Goal: Communication & Community: Answer question/provide support

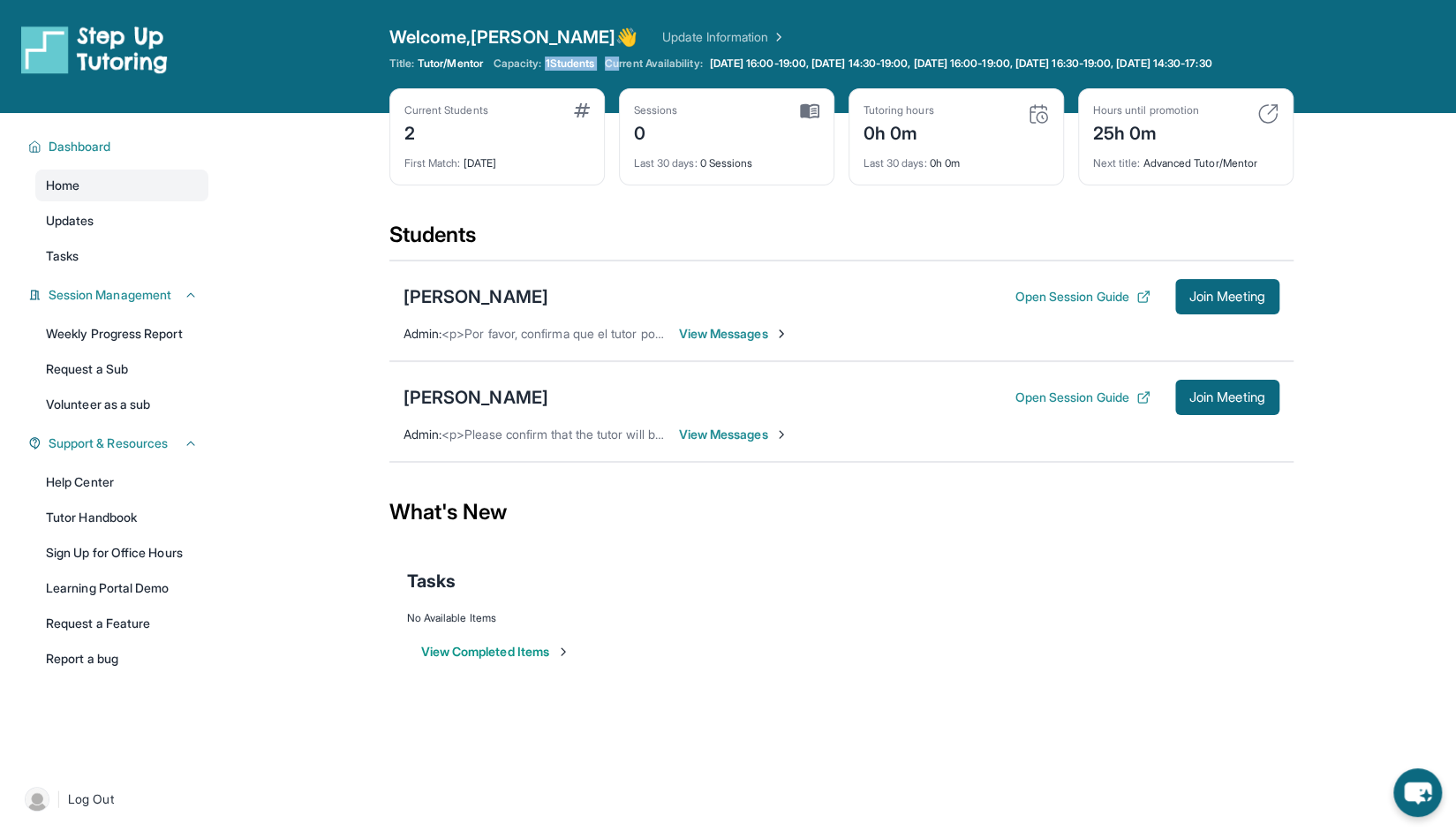
drag, startPoint x: 550, startPoint y: 61, endPoint x: 621, endPoint y: 64, distance: 71.1
click at [621, 64] on div "Title: Tutor/Mentor Capacity: 1 Students Current Availability: Monday 16:00-19:…" at bounding box center [841, 63] width 905 height 14
click at [664, 86] on div "Welcome, Andrea 👋 Update Information Title: Tutor/Mentor Capacity: 1 Students C…" at bounding box center [841, 56] width 905 height 63
click at [411, 142] on div "2" at bounding box center [446, 131] width 84 height 28
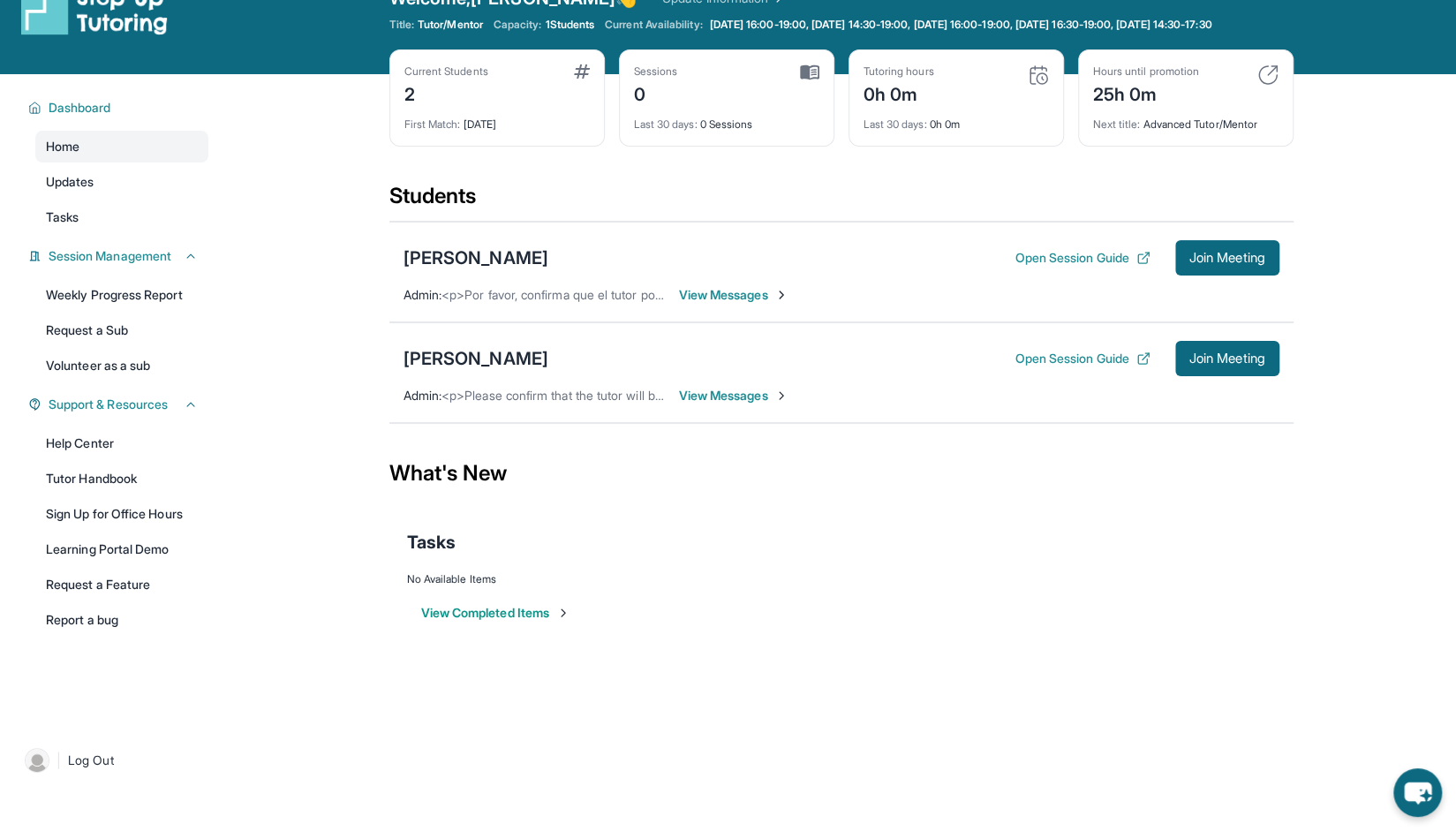
scroll to position [40, 0]
click at [737, 302] on span "View Messages" at bounding box center [734, 294] width 110 height 18
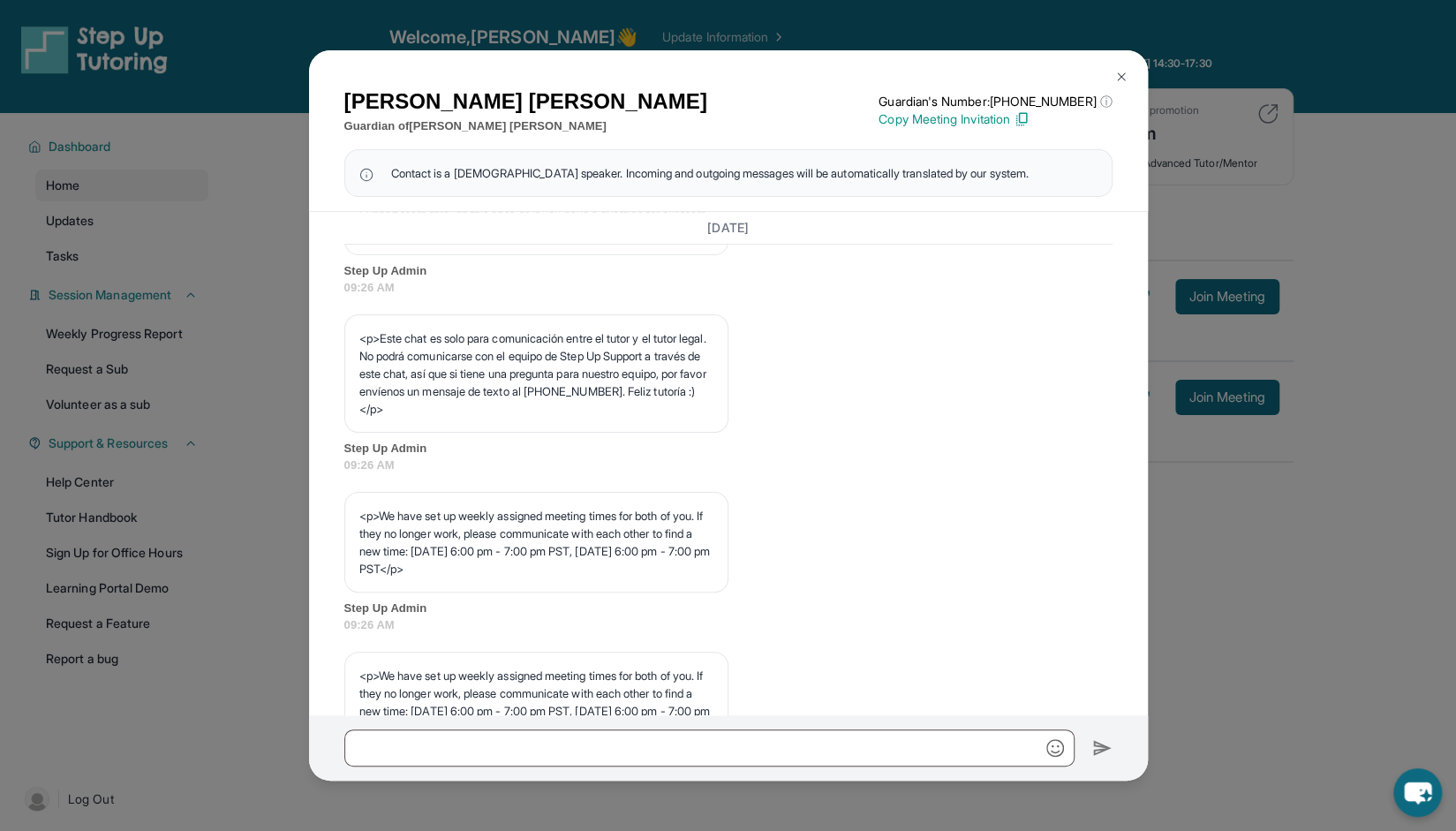
scroll to position [861, 0]
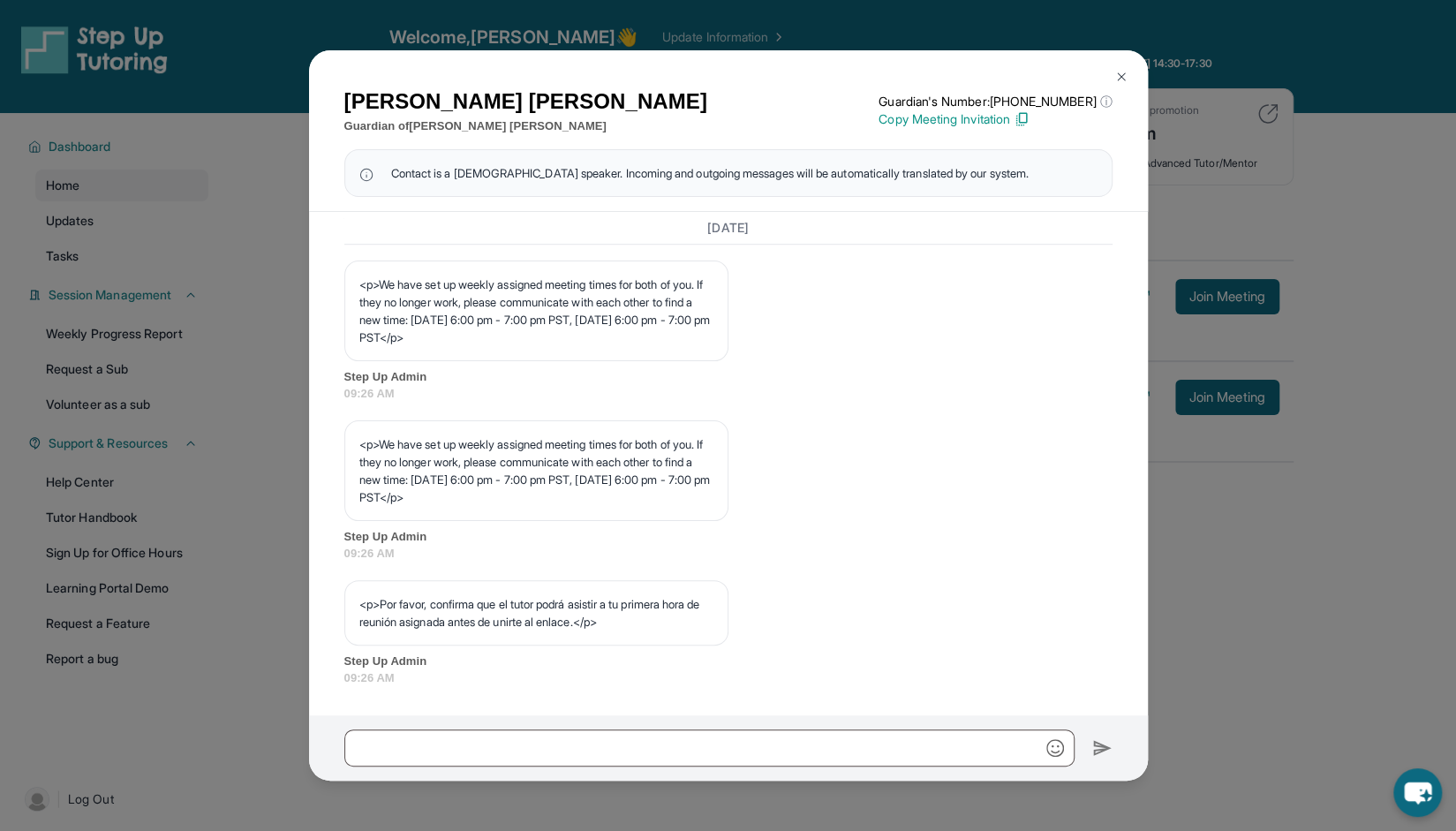
click at [1123, 73] on img at bounding box center [1122, 77] width 14 height 14
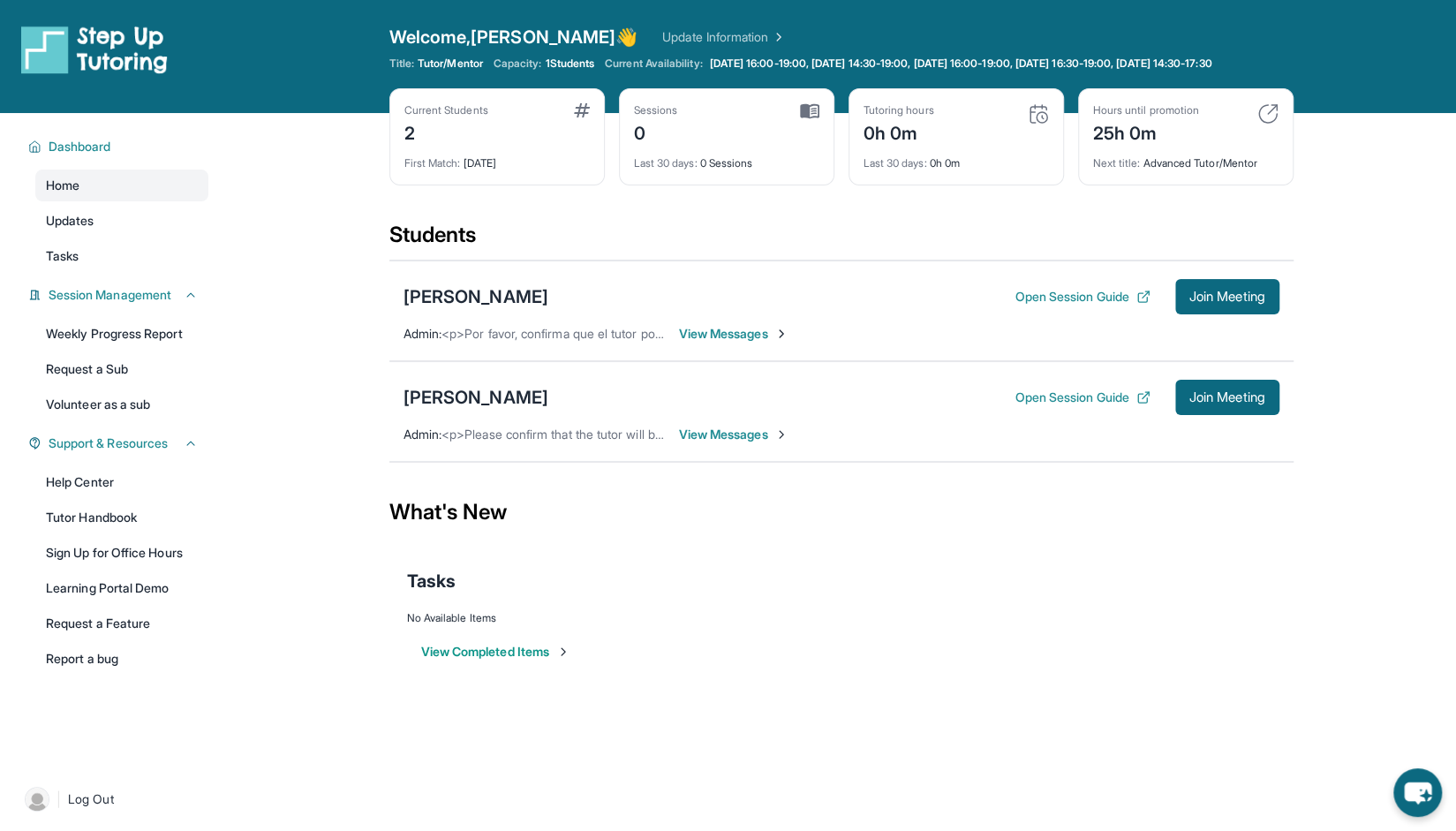
click at [708, 444] on span "View Messages" at bounding box center [734, 435] width 110 height 18
click at [708, 447] on div "Olivia Morales Open Session Guide Join Meeting Admin : <p>Please confirm that t…" at bounding box center [841, 411] width 905 height 100
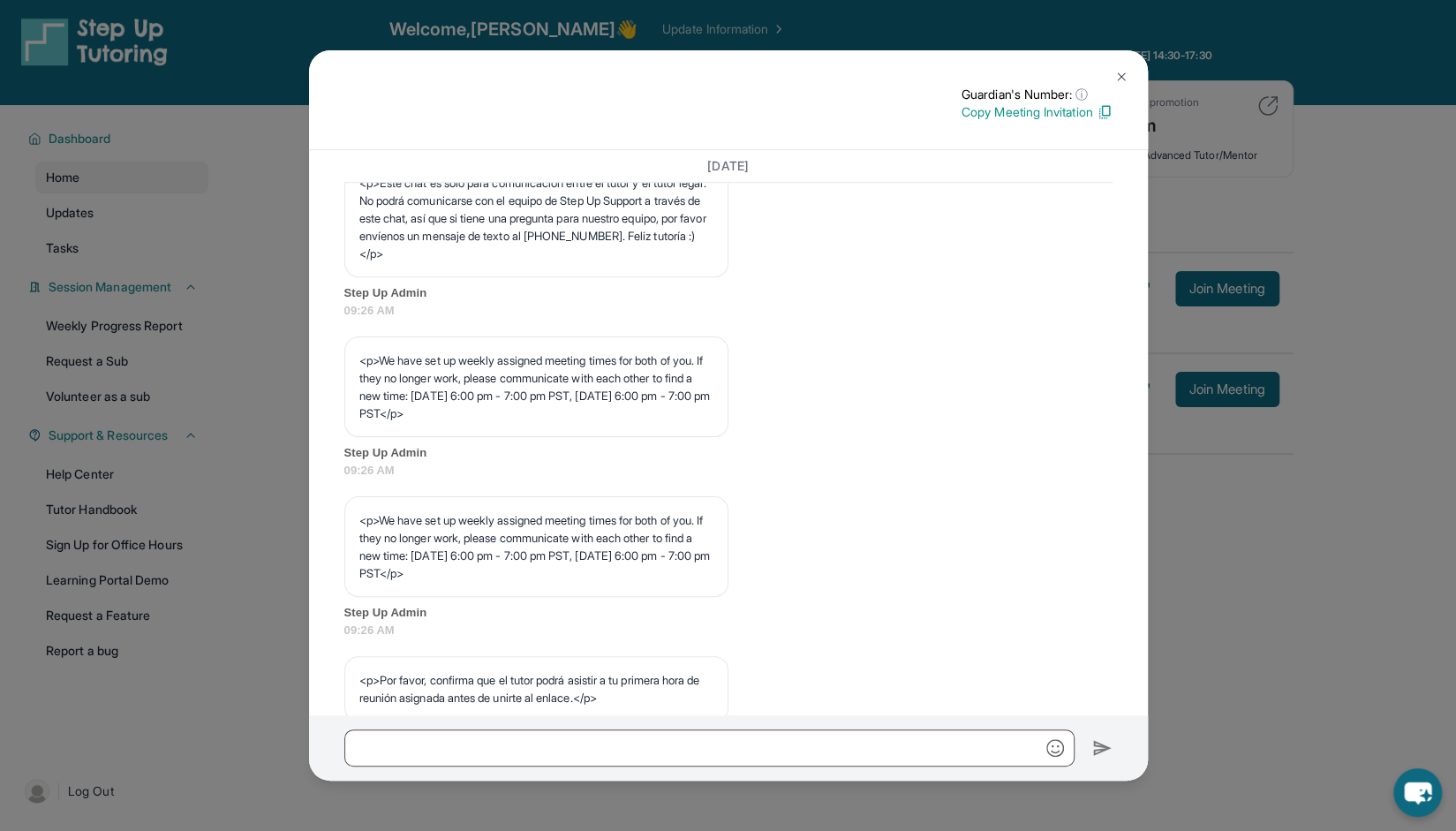
scroll to position [799, 0]
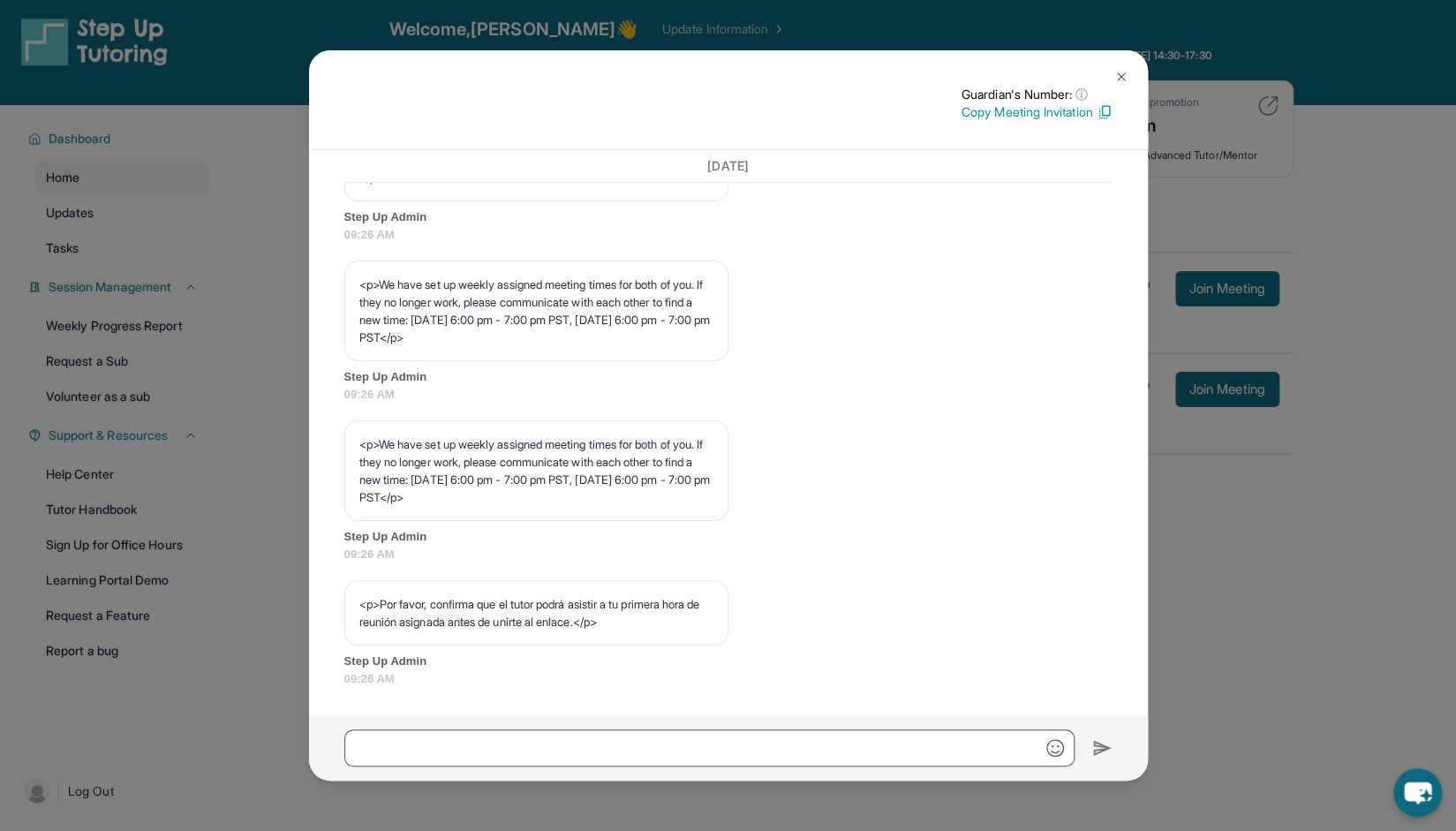
click at [1123, 72] on img at bounding box center [1122, 77] width 14 height 14
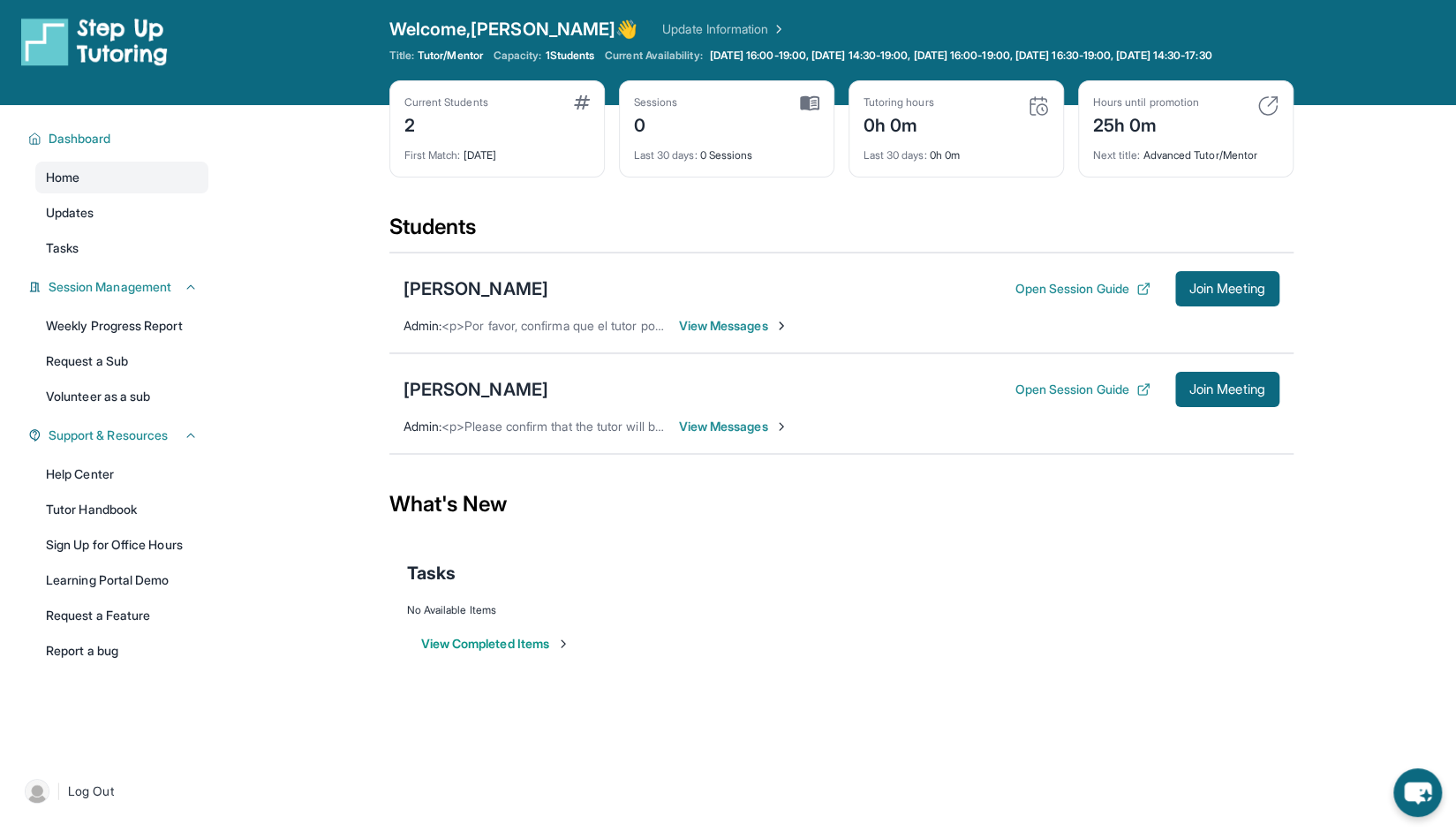
scroll to position [0, 0]
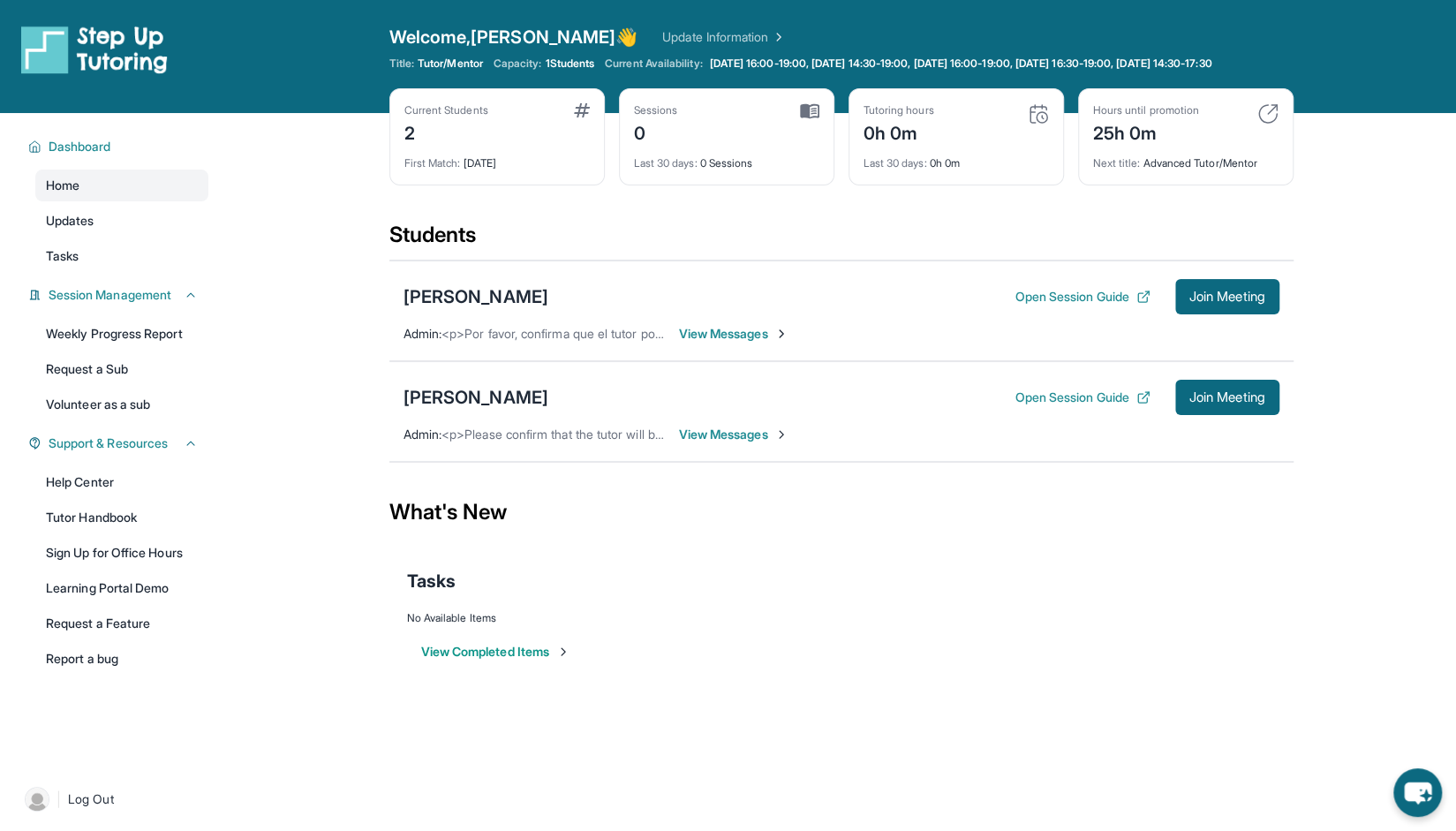
click at [694, 444] on span "View Messages" at bounding box center [734, 435] width 110 height 18
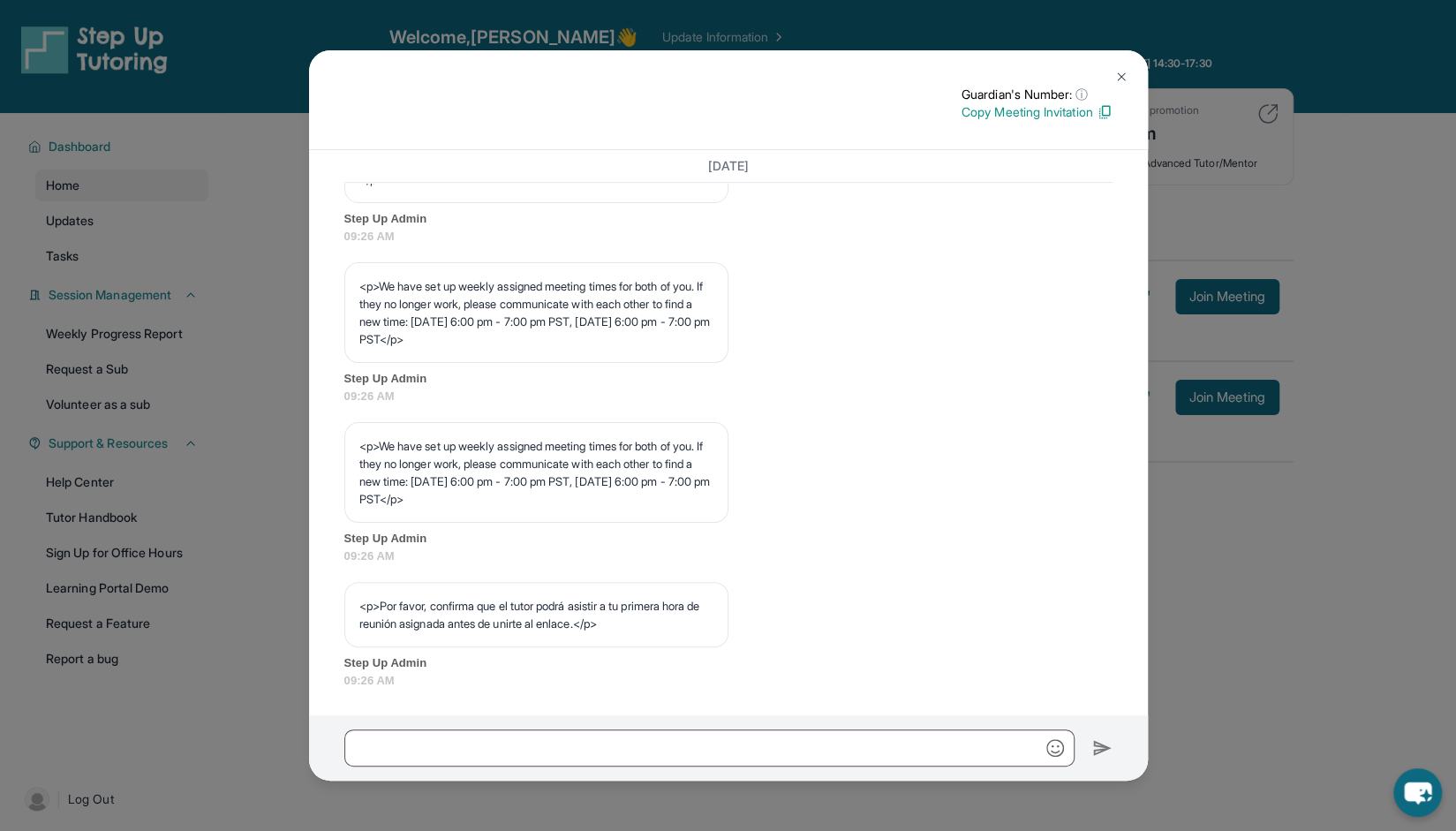
scroll to position [799, 0]
click at [1123, 68] on button at bounding box center [1121, 76] width 35 height 35
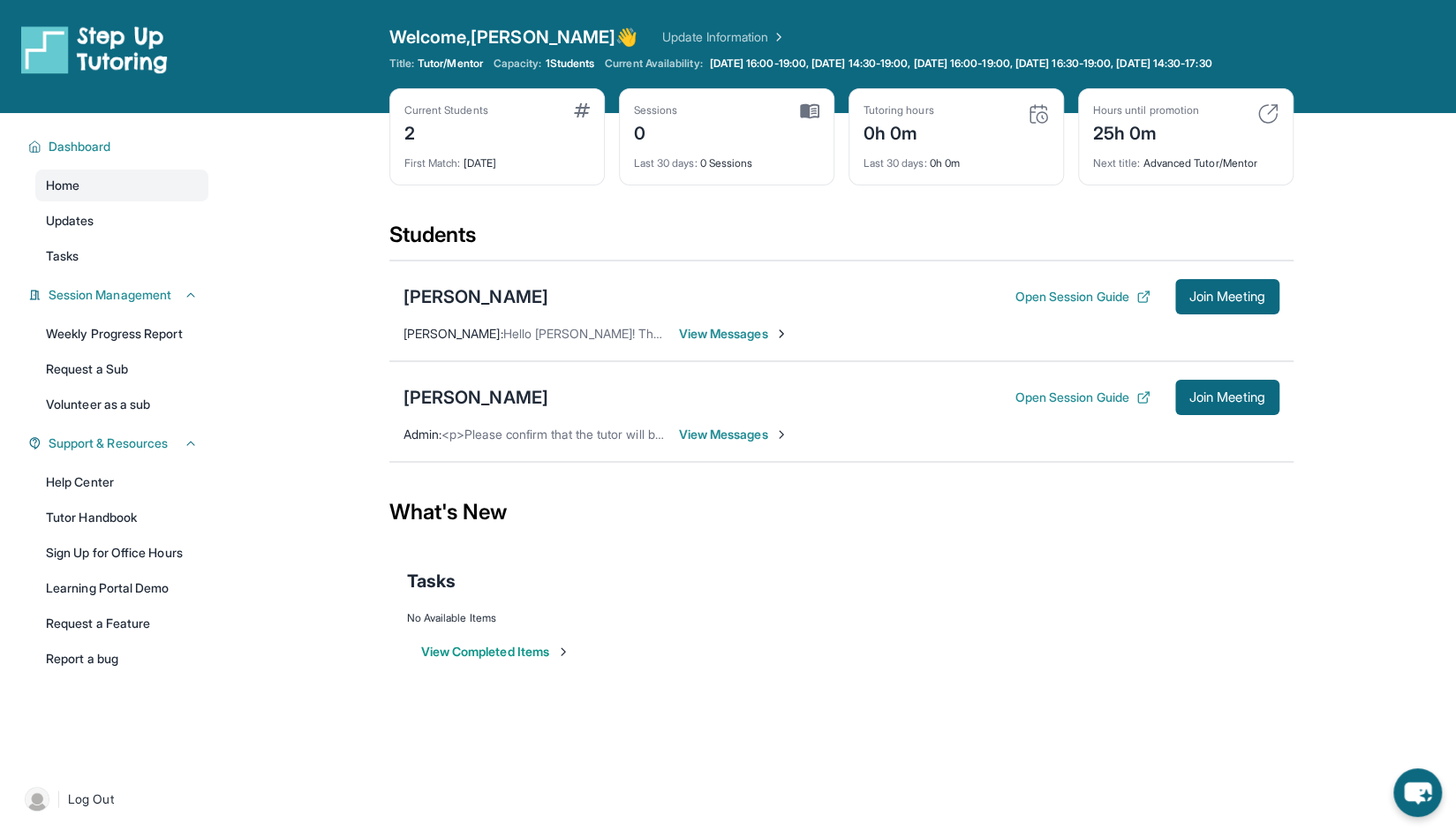
click at [697, 342] on span "View Messages" at bounding box center [734, 334] width 110 height 18
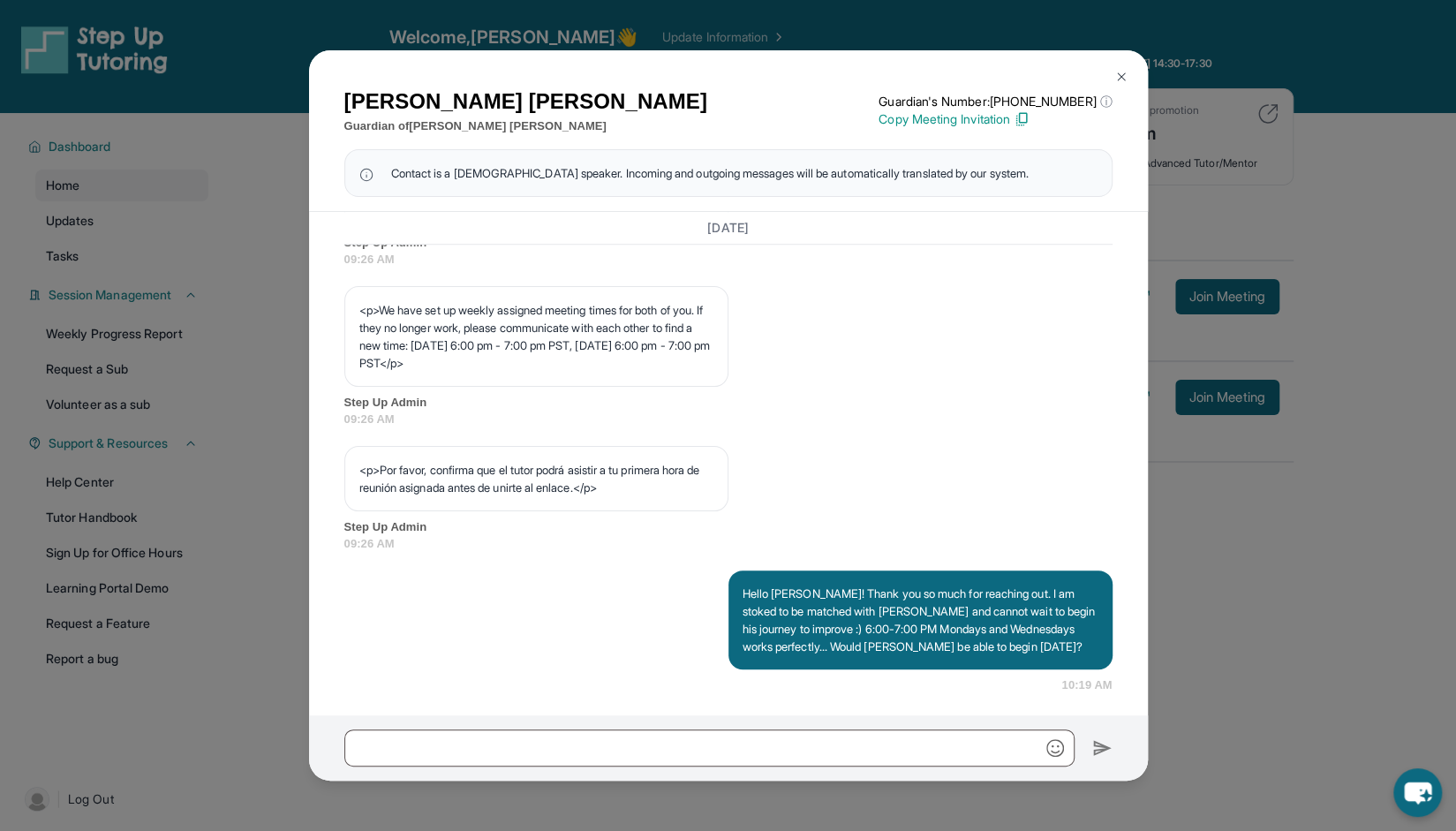
scroll to position [966, 0]
click at [1116, 74] on img at bounding box center [1122, 77] width 14 height 14
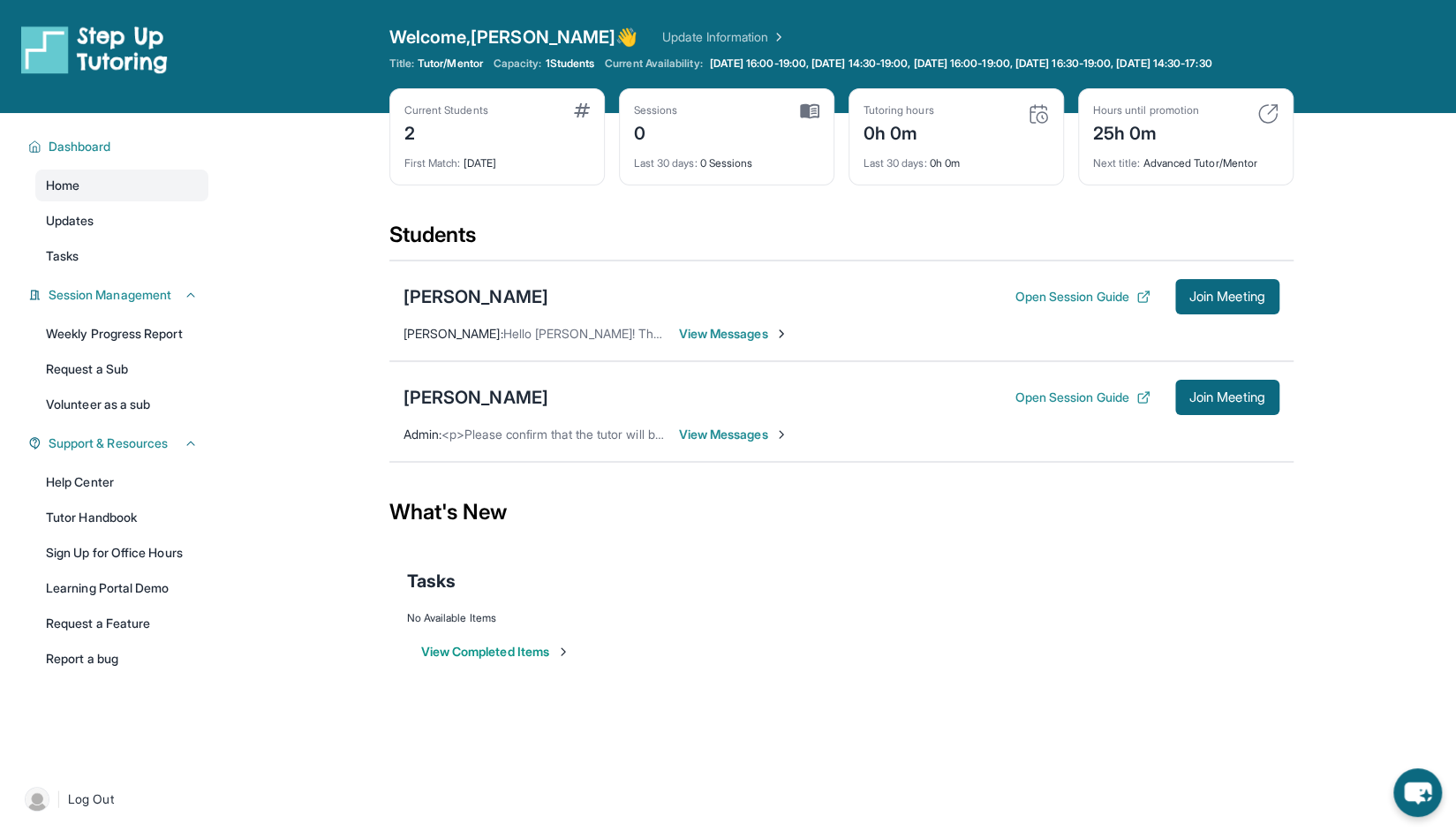
click at [723, 444] on span "View Messages" at bounding box center [734, 435] width 110 height 18
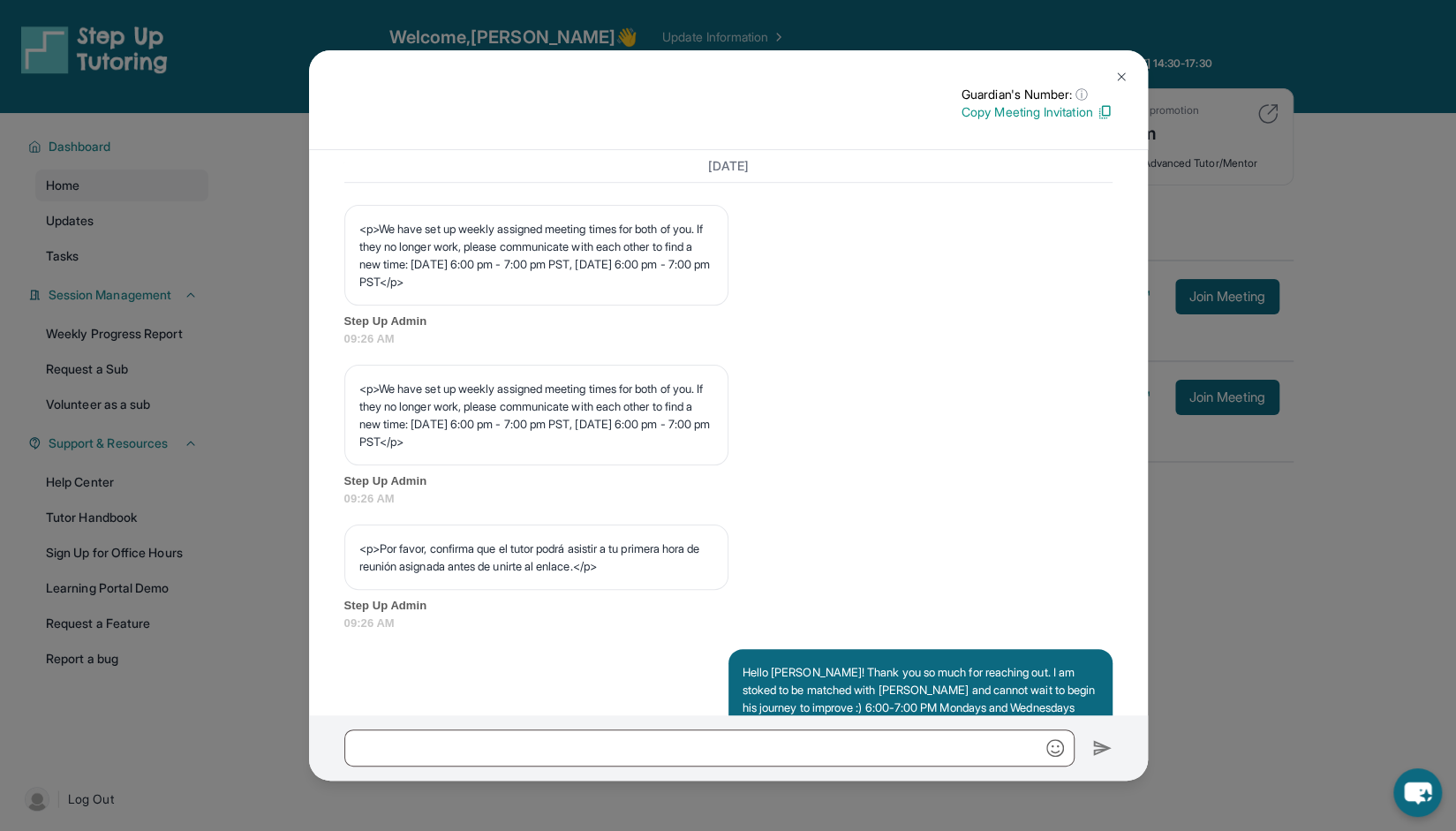
scroll to position [941, 0]
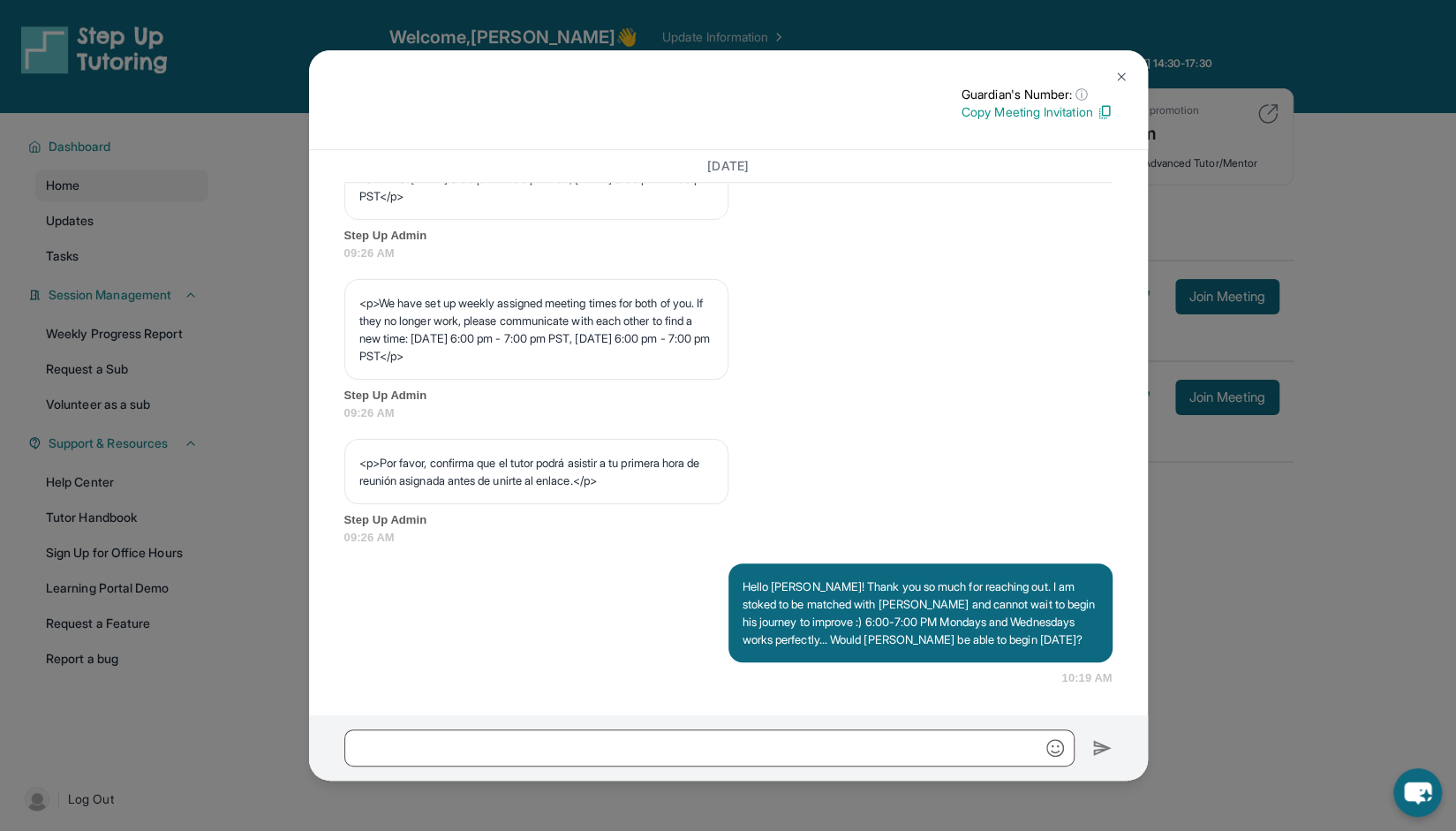
click at [1117, 63] on button at bounding box center [1121, 76] width 35 height 35
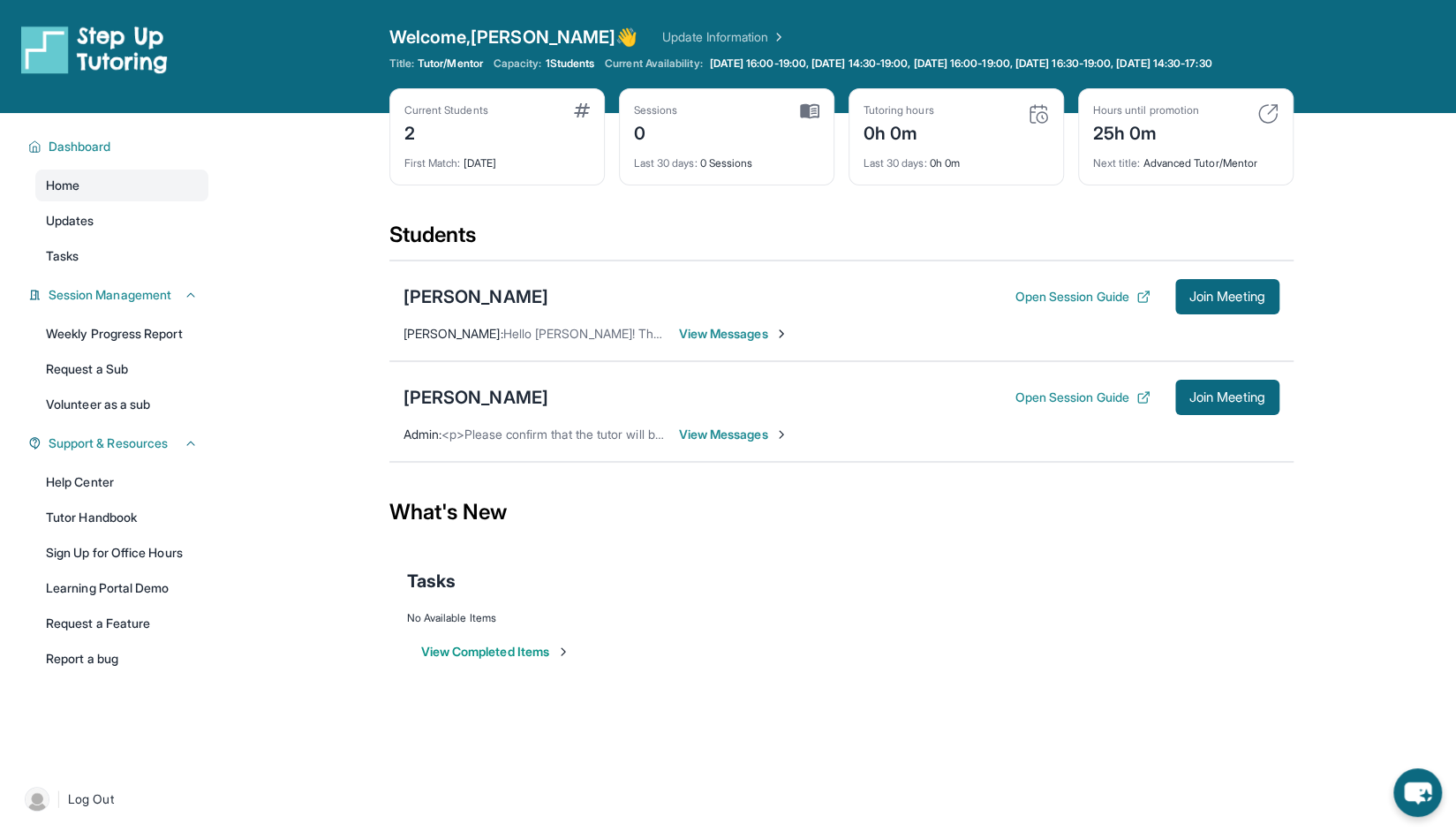
click at [723, 435] on div "Olivia Morales Open Session Guide Join Meeting Admin : <p>Please confirm that t…" at bounding box center [841, 411] width 905 height 100
click at [723, 440] on span "View Messages" at bounding box center [734, 435] width 110 height 18
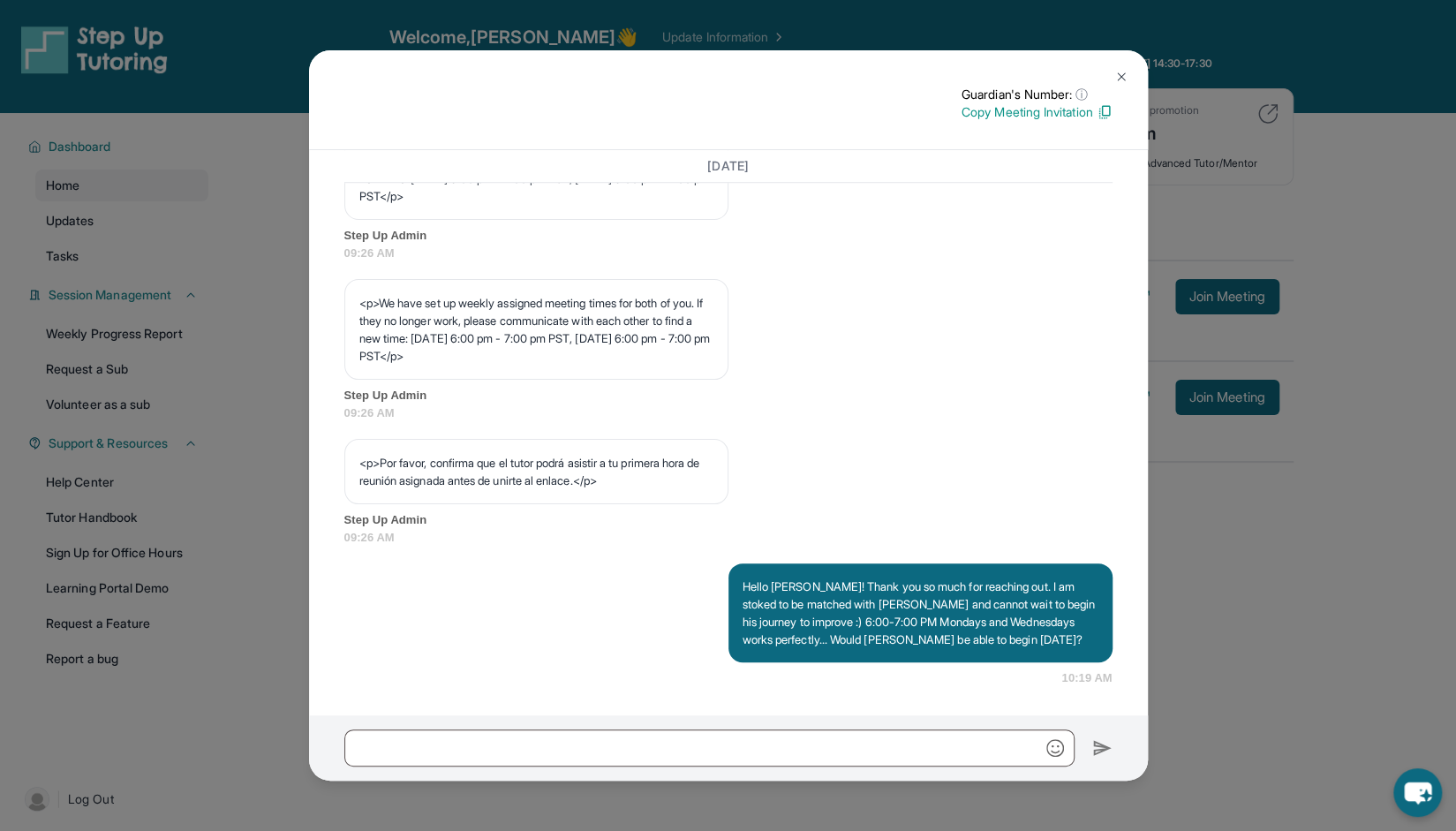
click at [1115, 75] on img at bounding box center [1122, 77] width 14 height 14
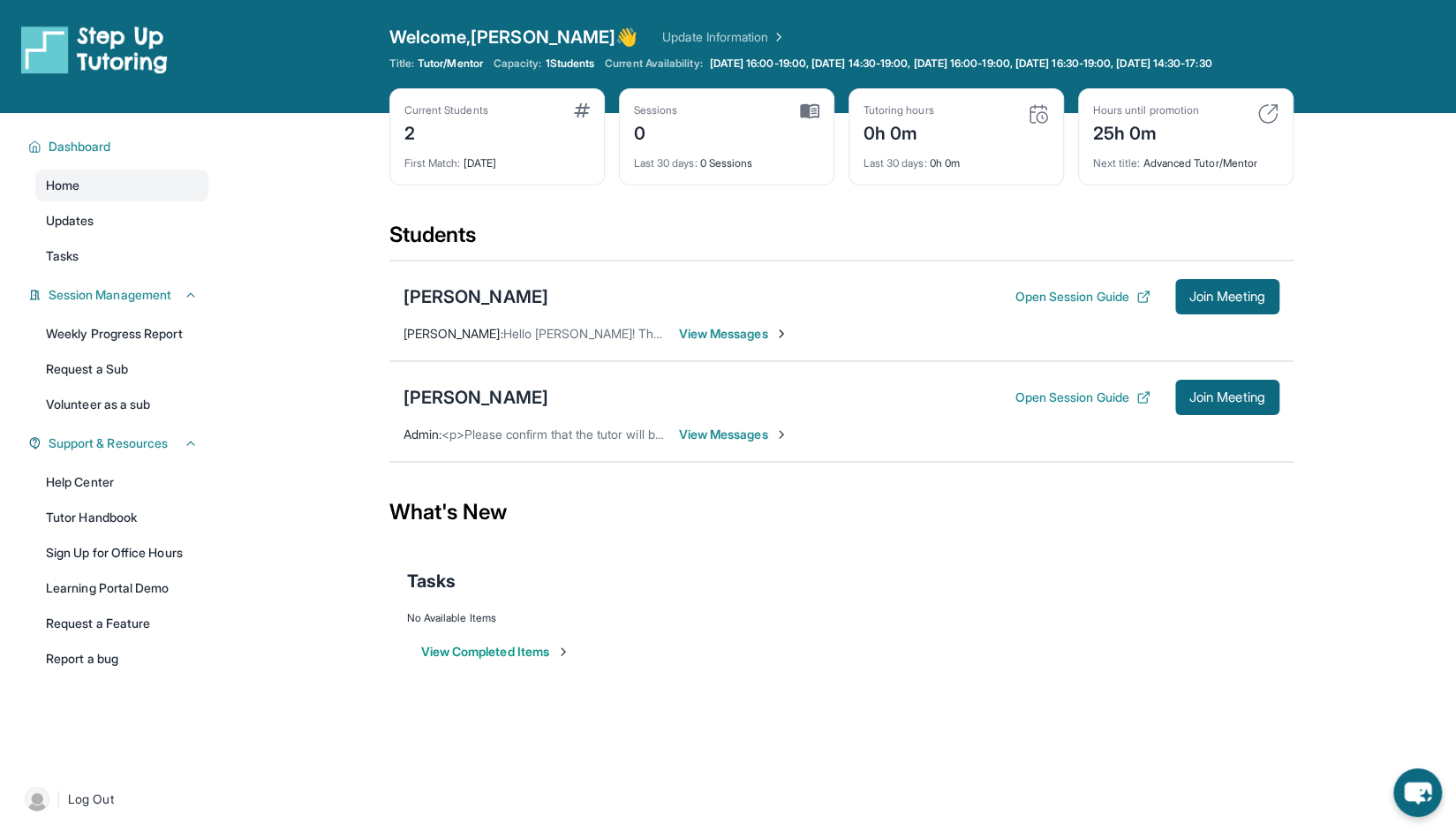
click at [740, 342] on span "View Messages" at bounding box center [734, 334] width 110 height 18
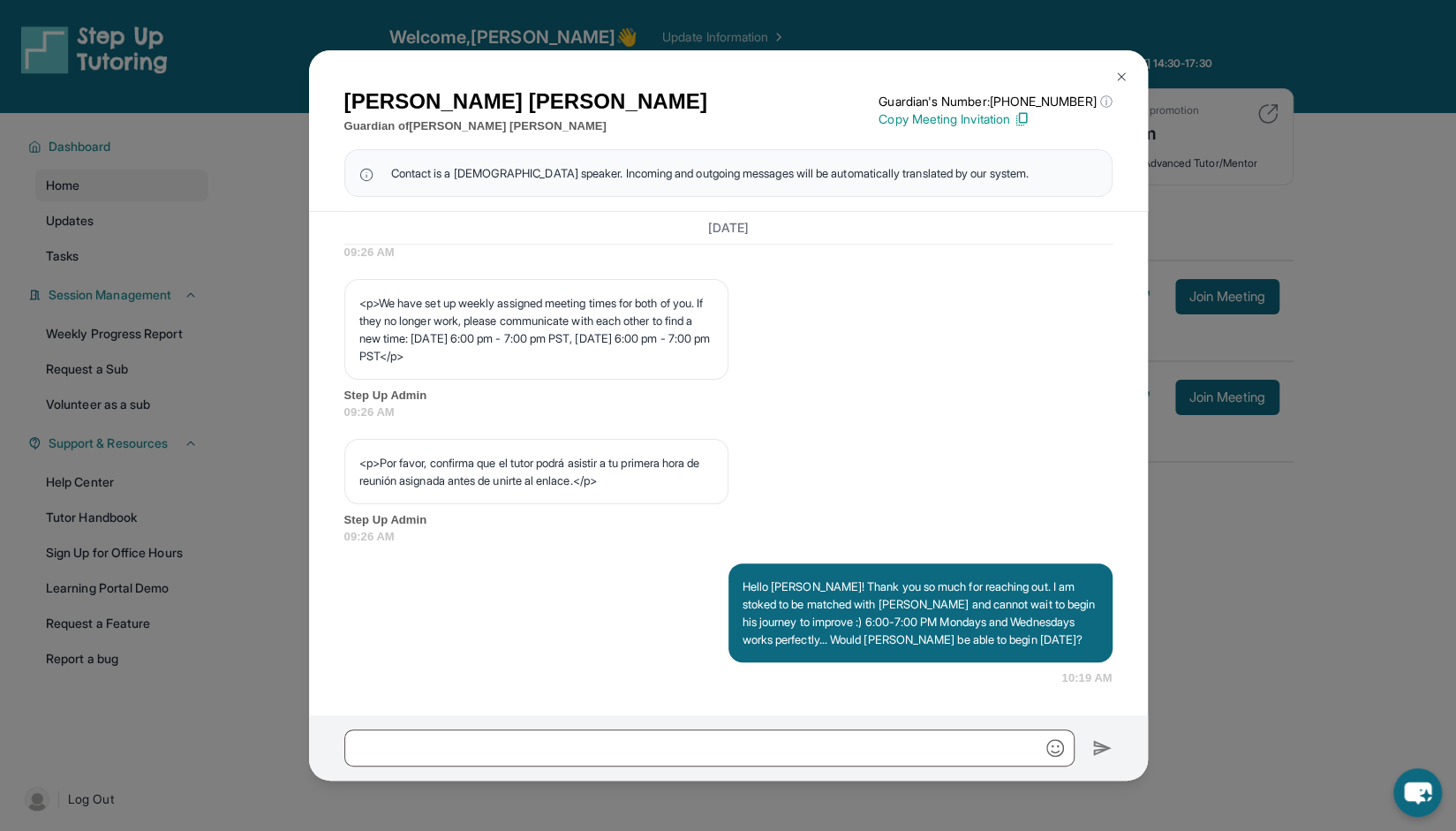
scroll to position [1001, 0]
click at [1123, 79] on img at bounding box center [1122, 77] width 14 height 14
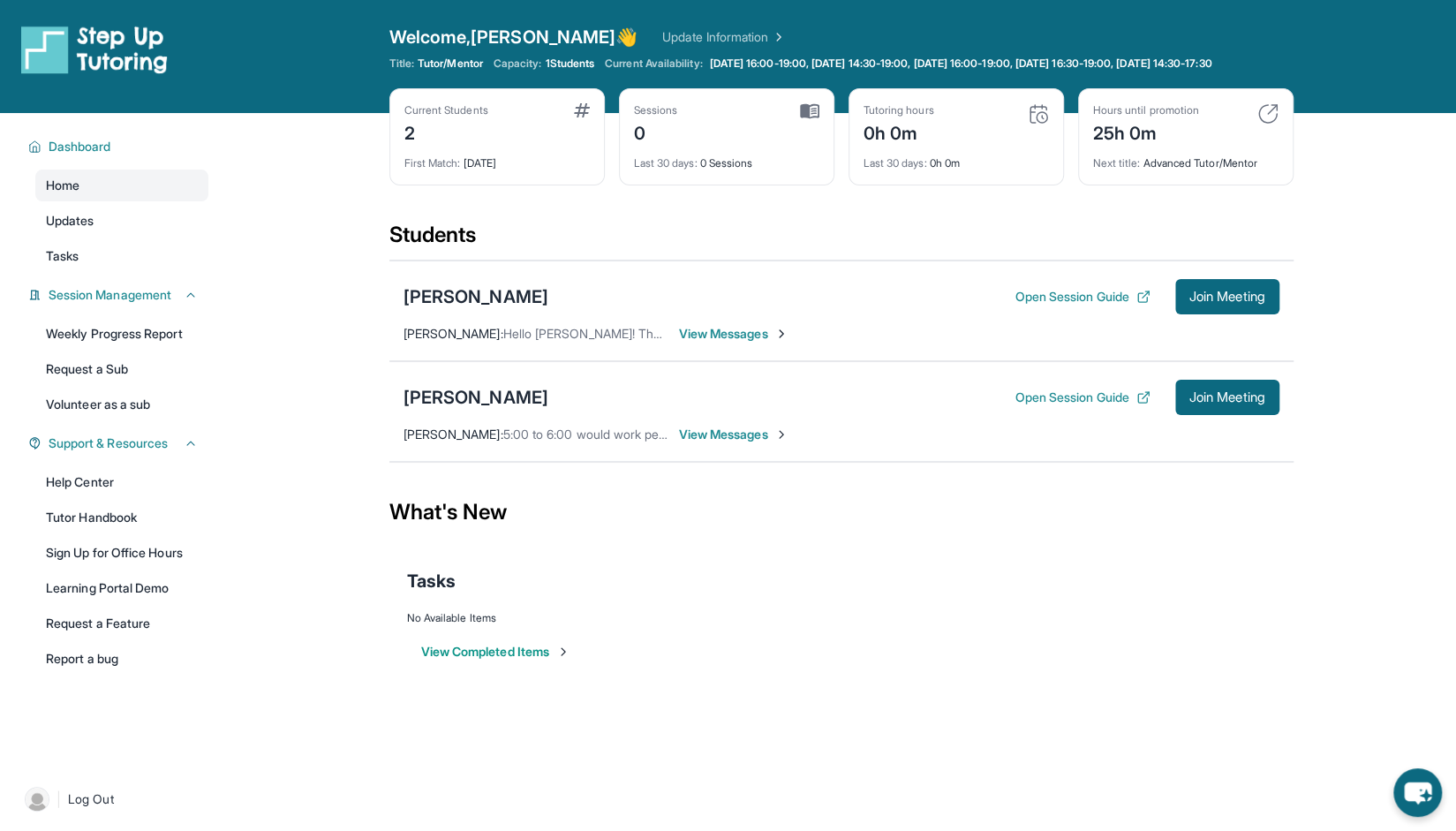
click at [696, 444] on span "View Messages" at bounding box center [734, 435] width 110 height 18
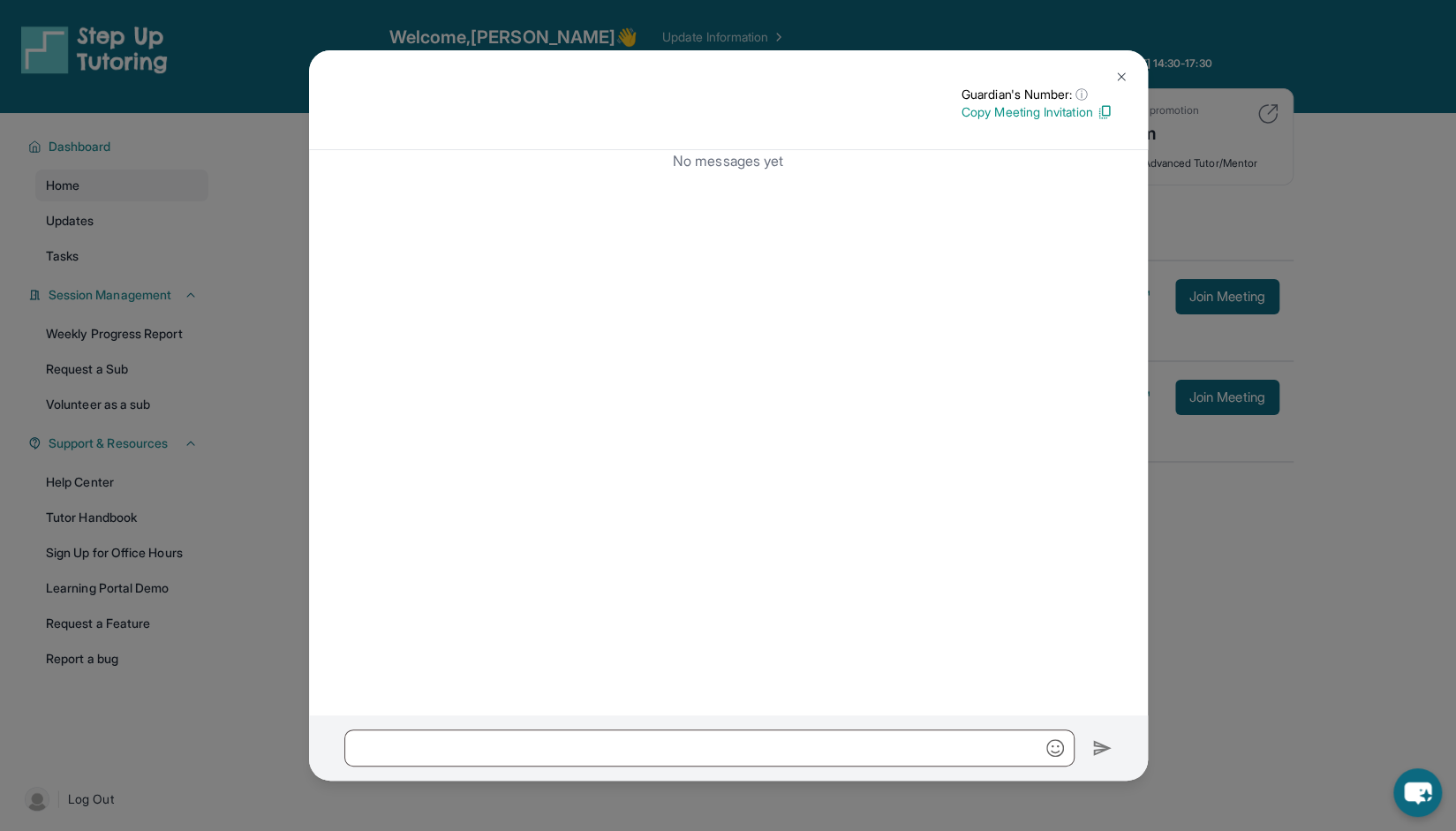
scroll to position [127, 0]
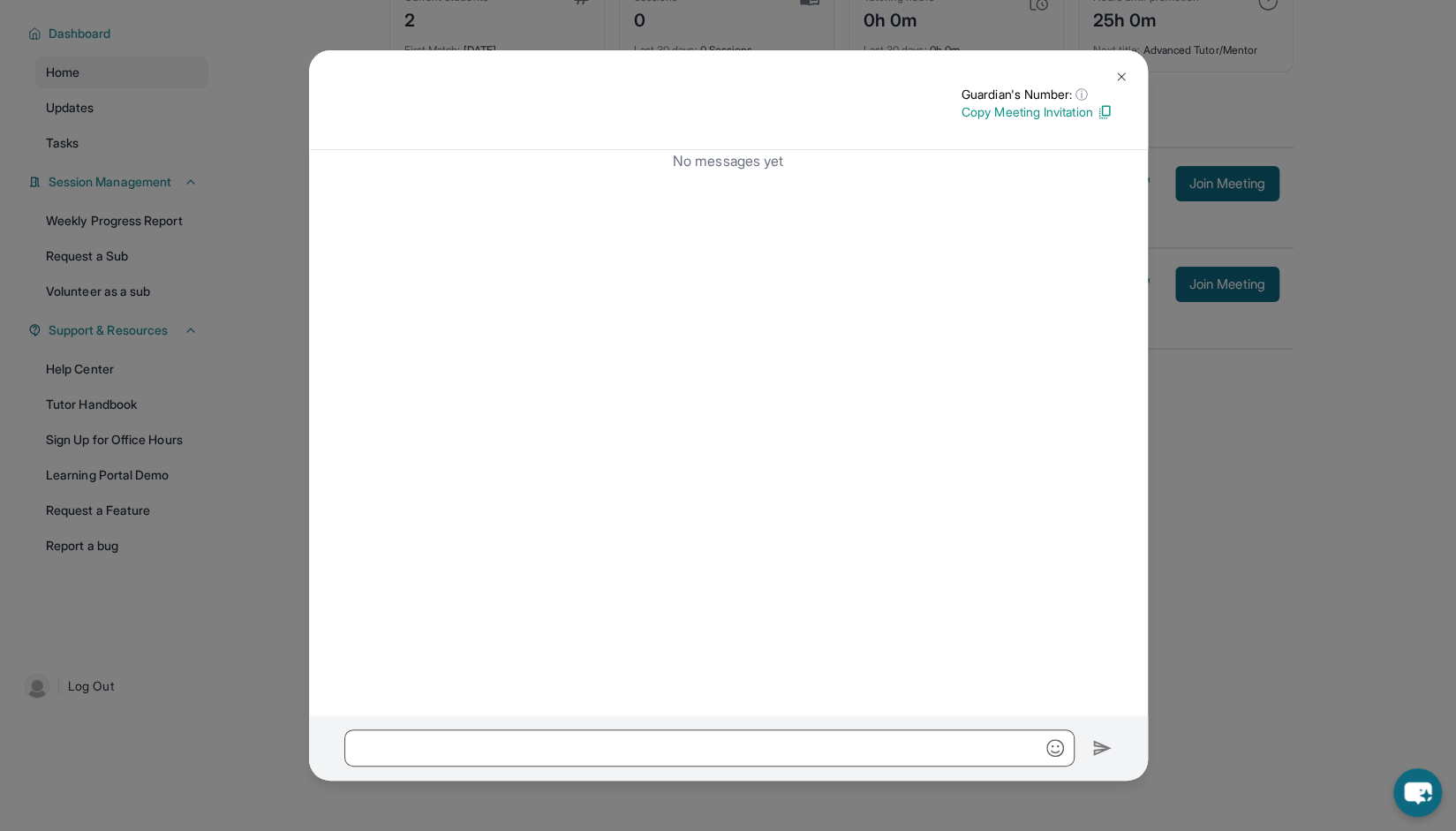
click at [1115, 67] on button at bounding box center [1121, 76] width 35 height 35
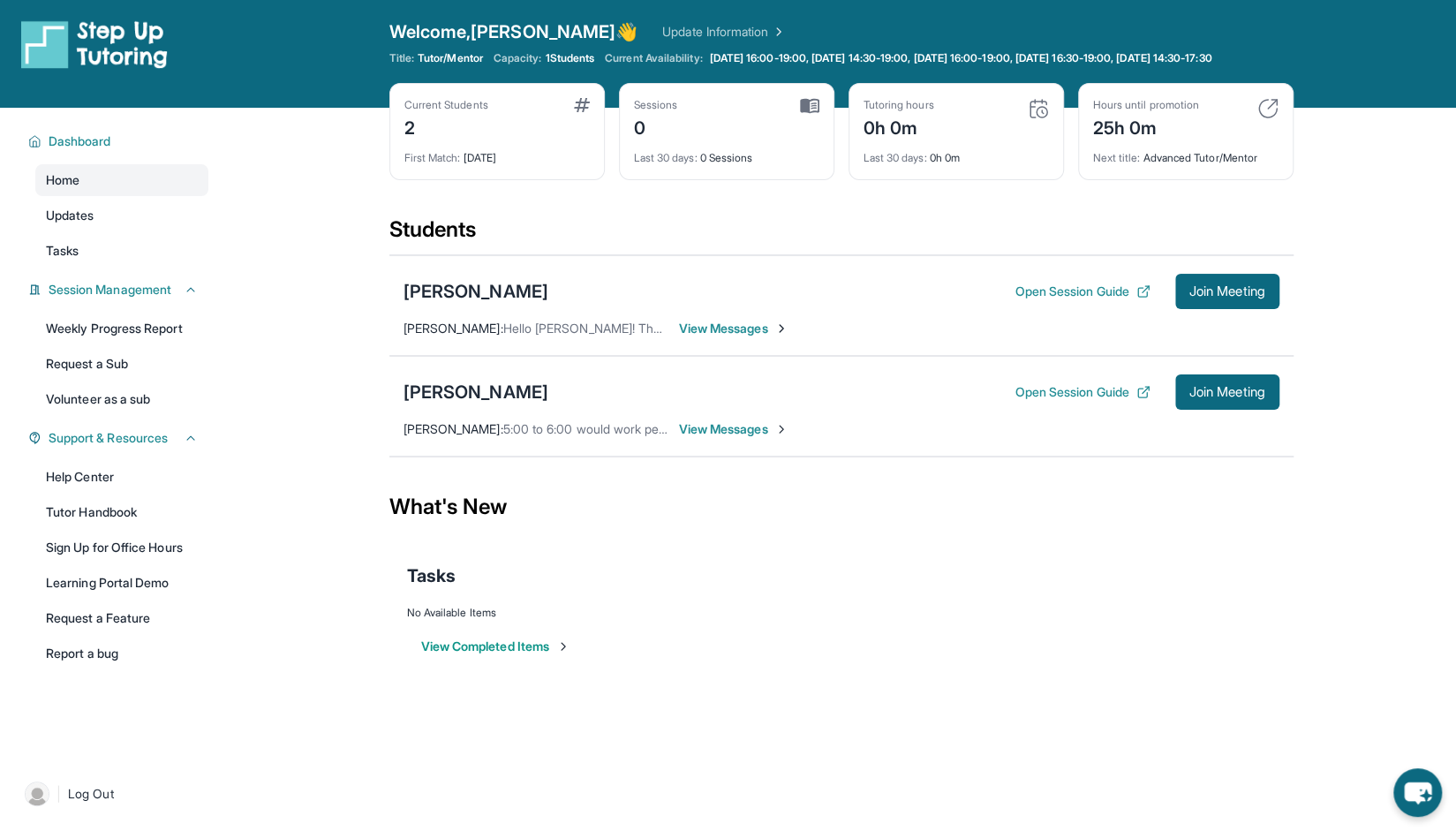
scroll to position [5, 0]
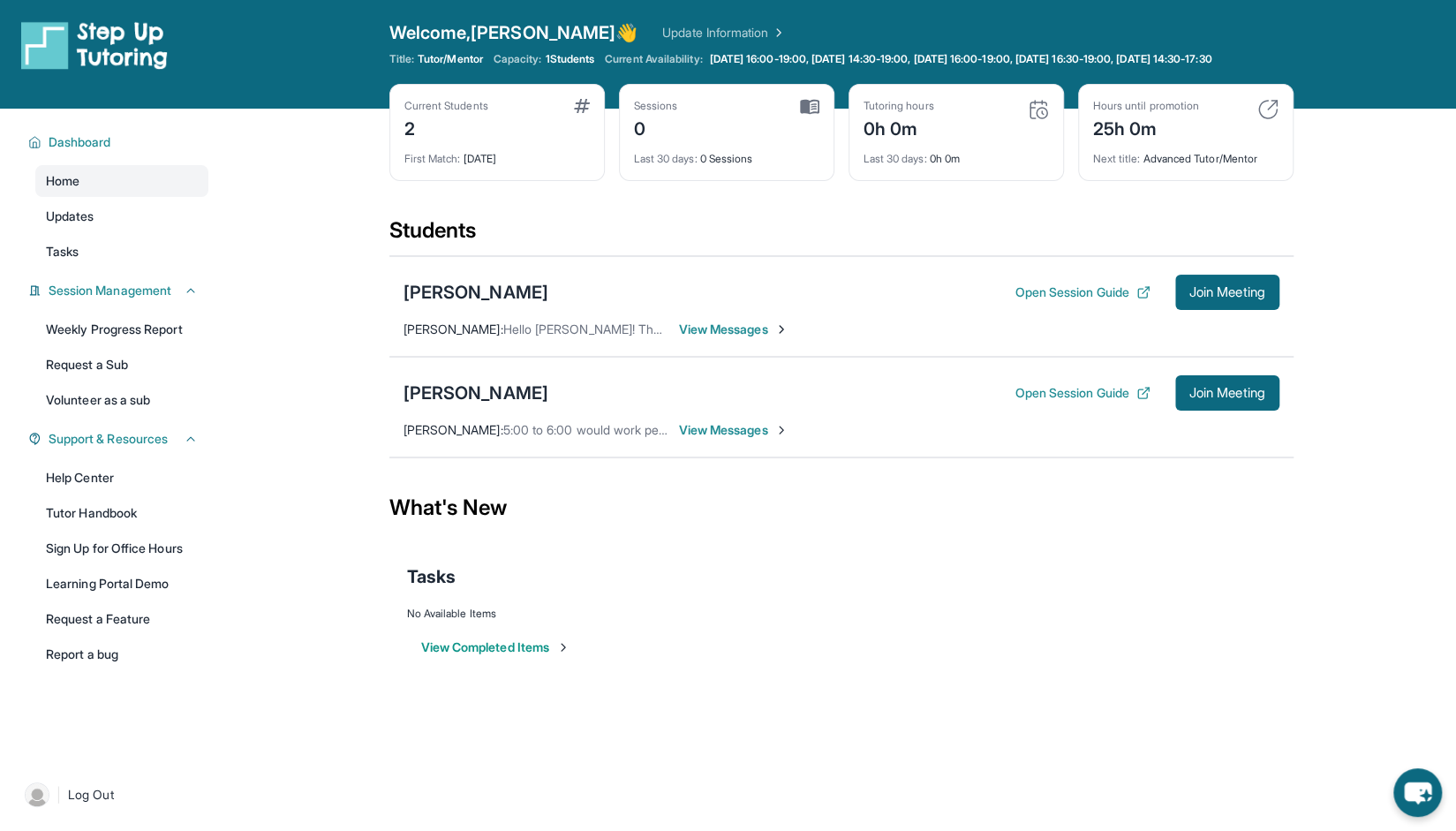
click at [723, 338] on span "View Messages" at bounding box center [734, 330] width 110 height 18
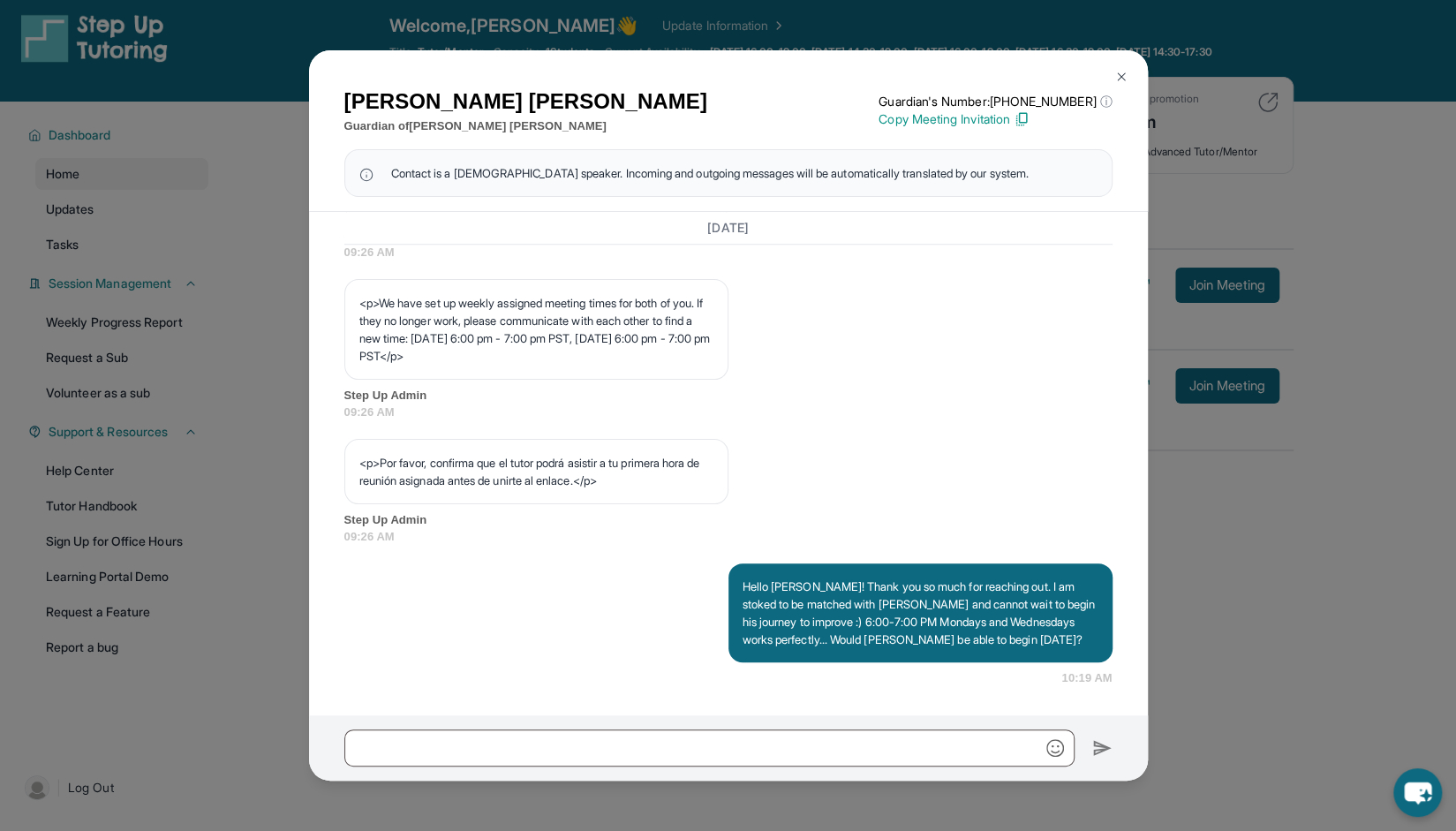
scroll to position [3, 0]
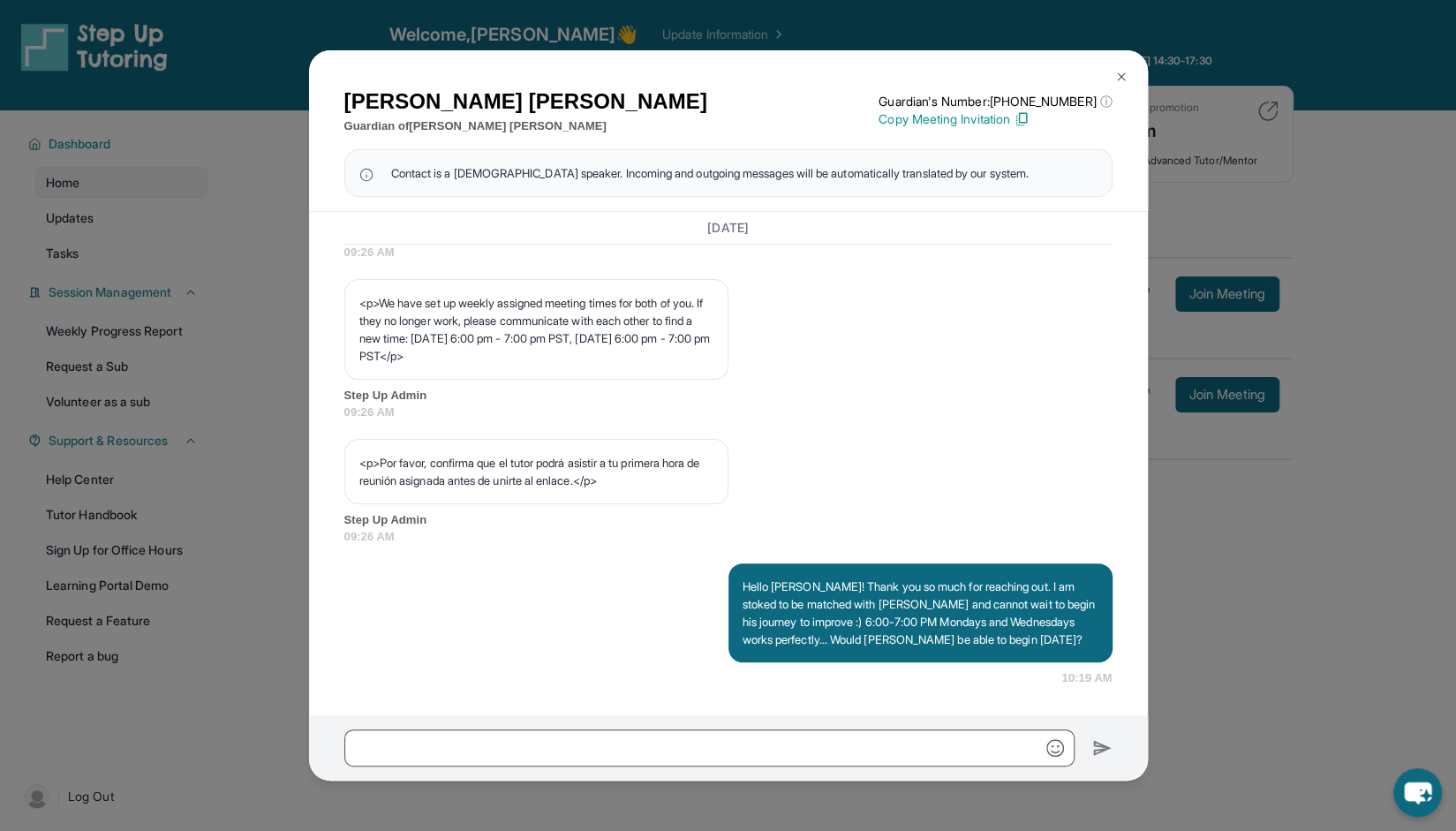
click at [1122, 81] on img at bounding box center [1122, 77] width 14 height 14
